Goal: Transaction & Acquisition: Subscribe to service/newsletter

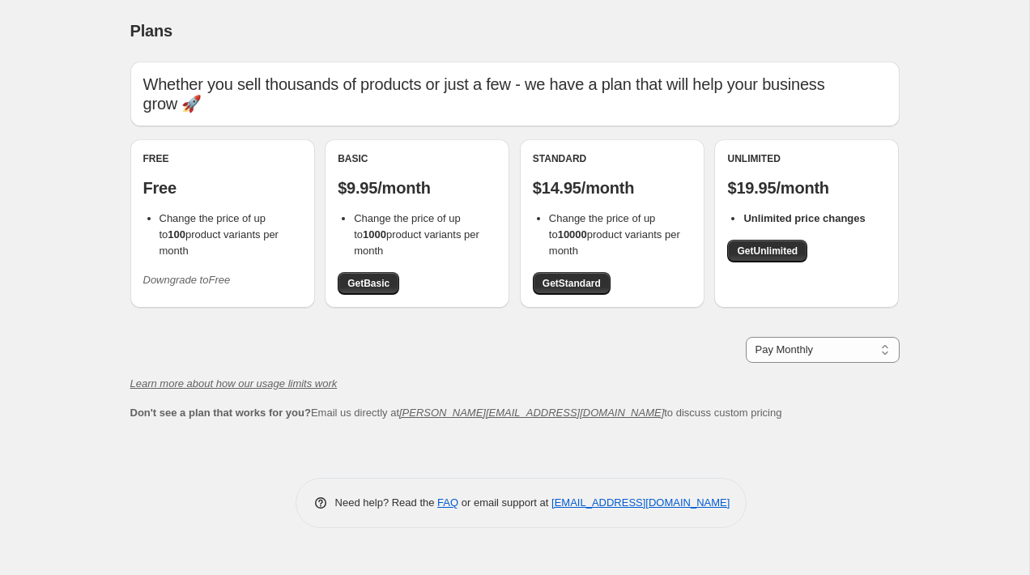
drag, startPoint x: 641, startPoint y: 232, endPoint x: 578, endPoint y: 185, distance: 79.2
click at [560, 162] on div "Standard $14.95/month Change the price of up to 10000 product variants per mont…" at bounding box center [612, 223] width 159 height 142
click at [584, 212] on span "Change the price of up to 10000 product variants per month" at bounding box center [614, 234] width 131 height 45
click at [775, 244] on span "Get Unlimited" at bounding box center [767, 250] width 61 height 13
click at [773, 226] on div "Unlimited (Active) $19.95/month Unlimited price changes Get Unlimited" at bounding box center [806, 207] width 159 height 110
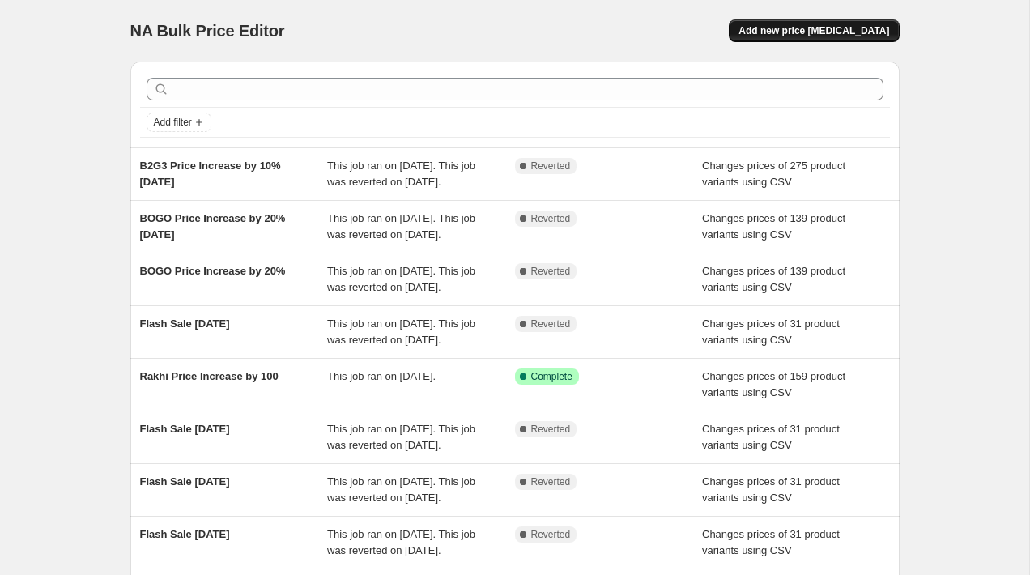
click at [822, 37] on button "Add new price [MEDICAL_DATA]" at bounding box center [814, 30] width 170 height 23
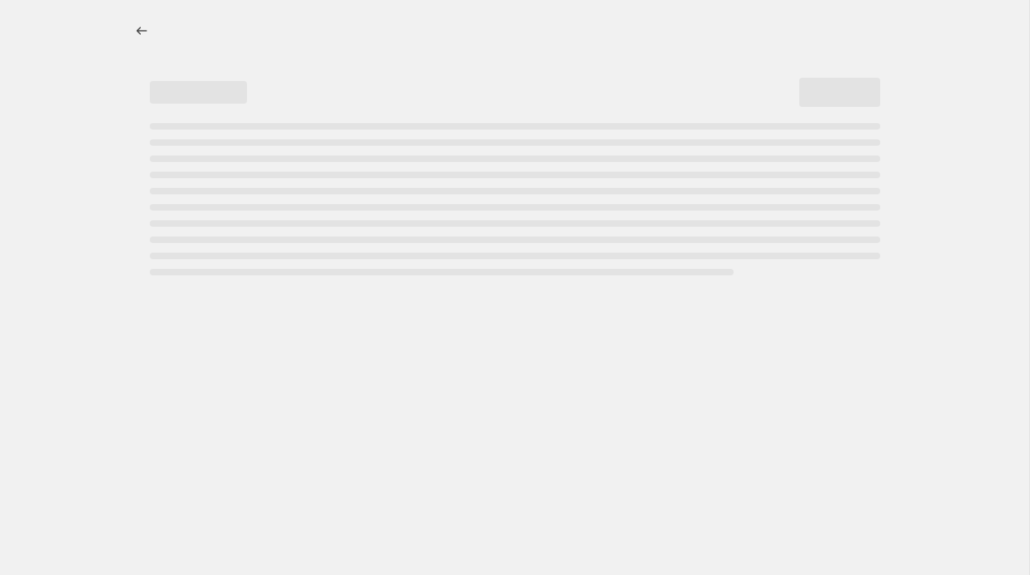
select select "percentage"
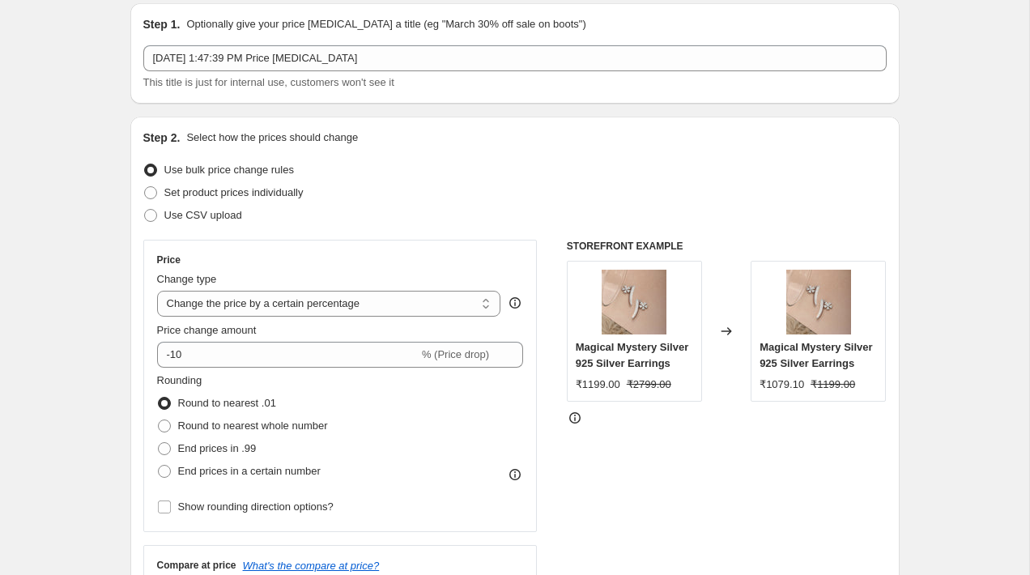
scroll to position [62, 0]
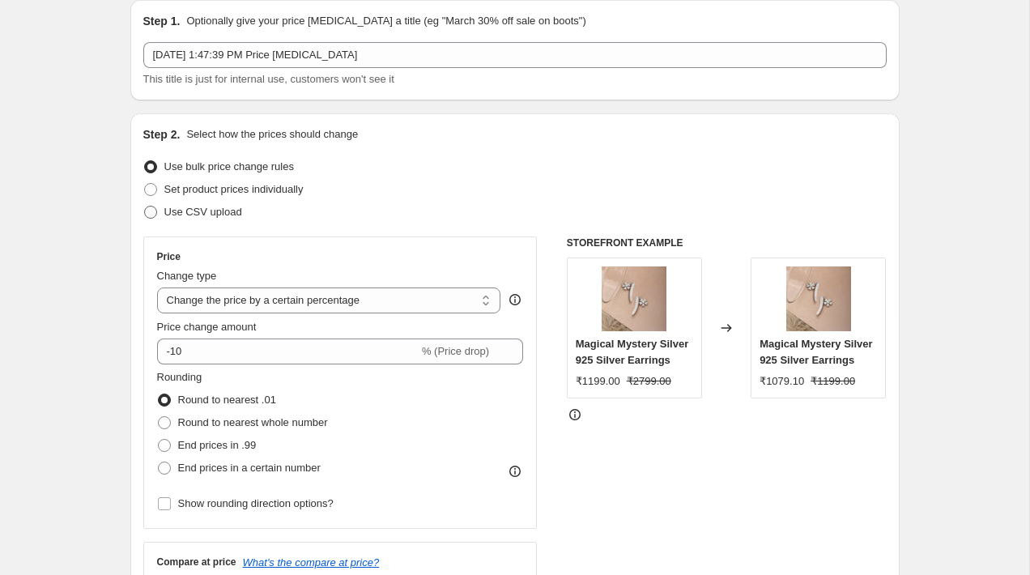
click at [217, 216] on span "Use CSV upload" at bounding box center [203, 212] width 78 height 12
click at [145, 206] on input "Use CSV upload" at bounding box center [144, 206] width 1 height 1
radio input "true"
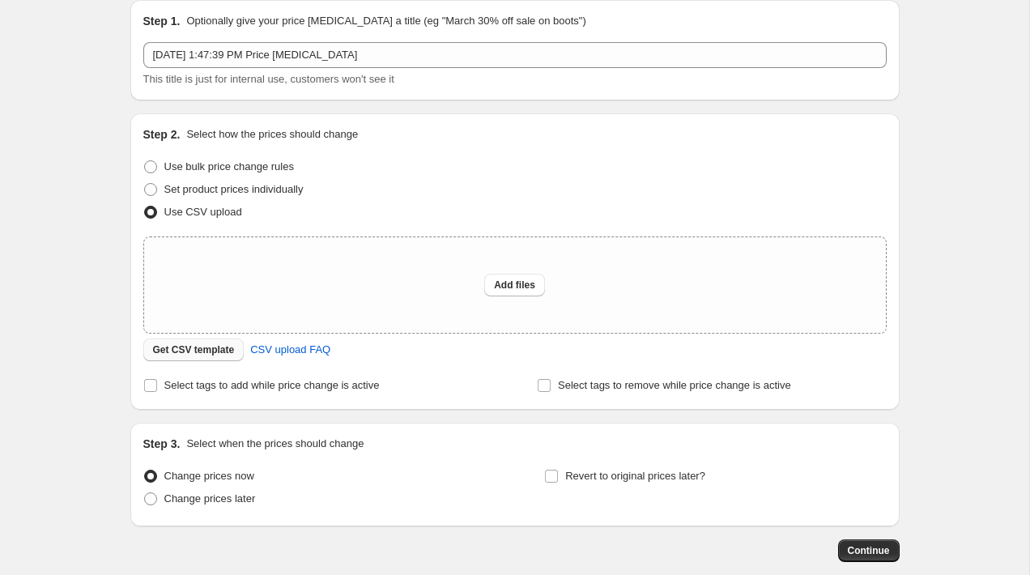
click at [213, 358] on button "Get CSV template" at bounding box center [193, 349] width 101 height 23
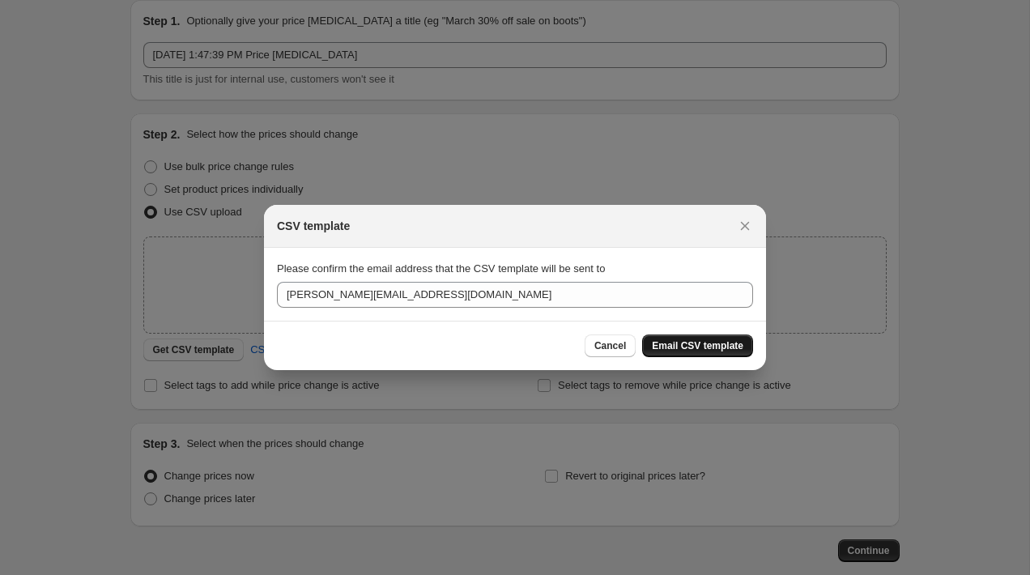
click at [720, 352] on button "Email CSV template" at bounding box center [697, 345] width 111 height 23
